Goal: Check status: Check status

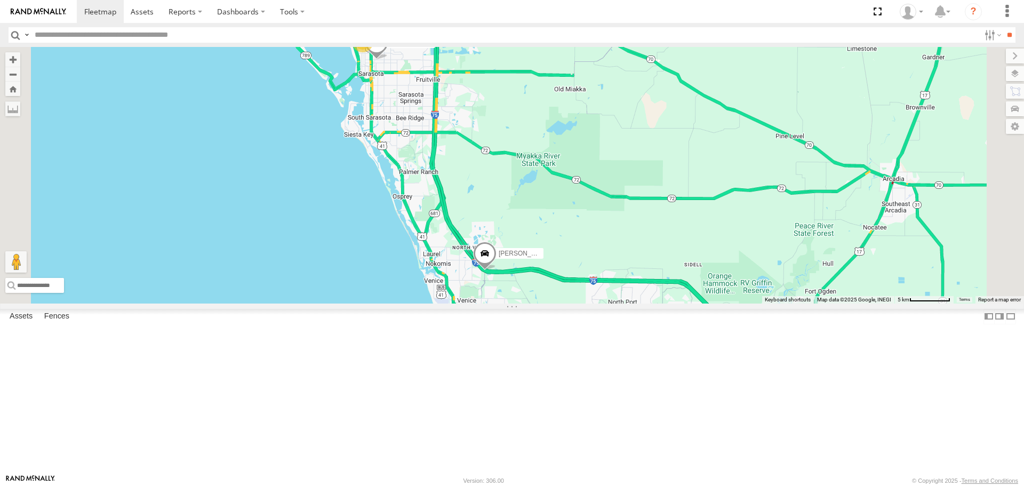
click at [496, 270] on span at bounding box center [484, 256] width 23 height 29
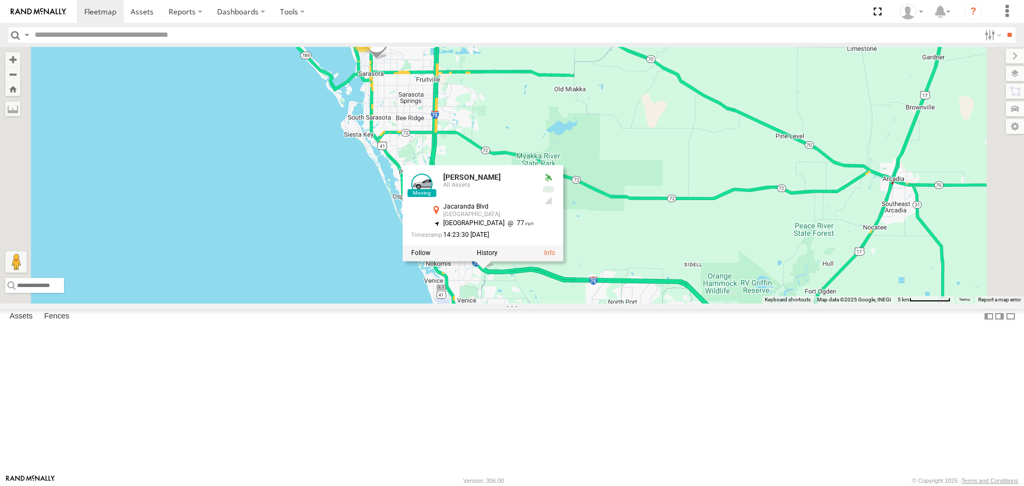
click at [651, 180] on div "Tom Robert 3 Tom All Assets Jacaranda Blvd Venice 27.11275 , -82.38675 North We…" at bounding box center [512, 175] width 1024 height 256
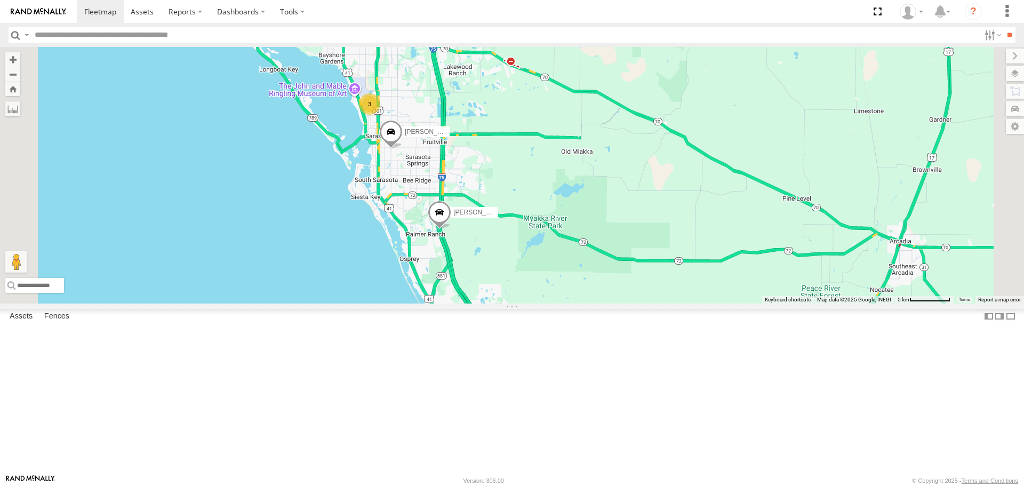
drag, startPoint x: 590, startPoint y: 289, endPoint x: 587, endPoint y: 329, distance: 40.1
click at [587, 303] on div "Tom Robert 3 Loading..." at bounding box center [512, 175] width 1024 height 256
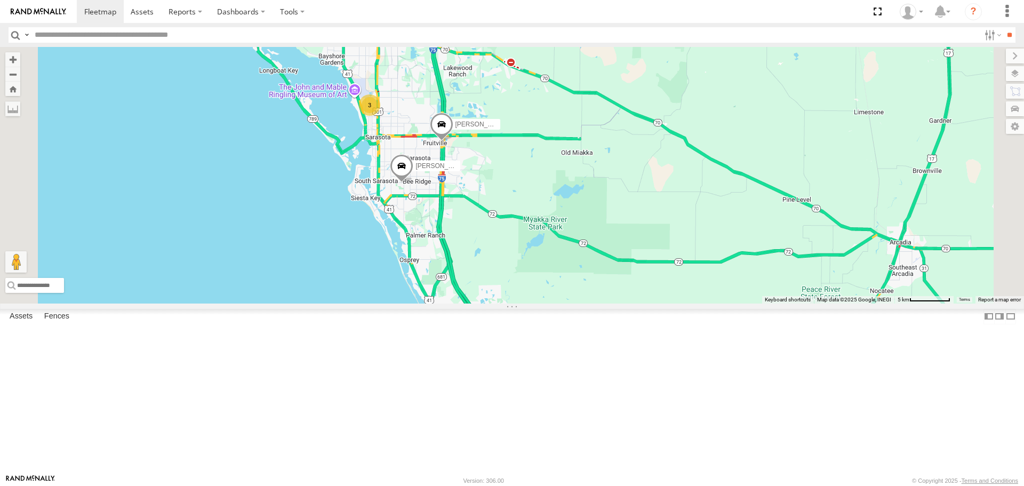
click at [0, 0] on link at bounding box center [0, 0] width 0 height 0
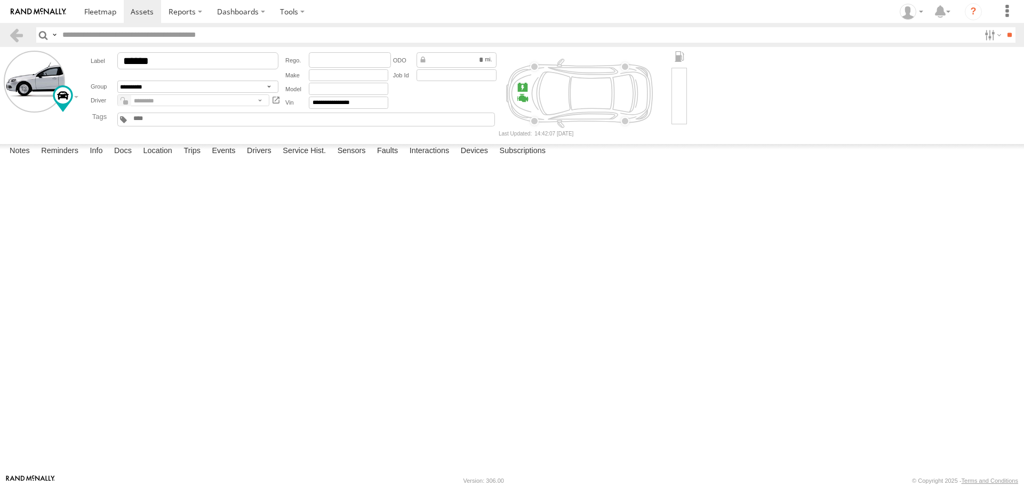
click at [0, 0] on label at bounding box center [0, 0] width 0 height 0
click at [0, 0] on button "Proceed" at bounding box center [0, 0] width 0 height 0
click at [90, 10] on span at bounding box center [100, 11] width 32 height 10
